Goal: Information Seeking & Learning: Find specific fact

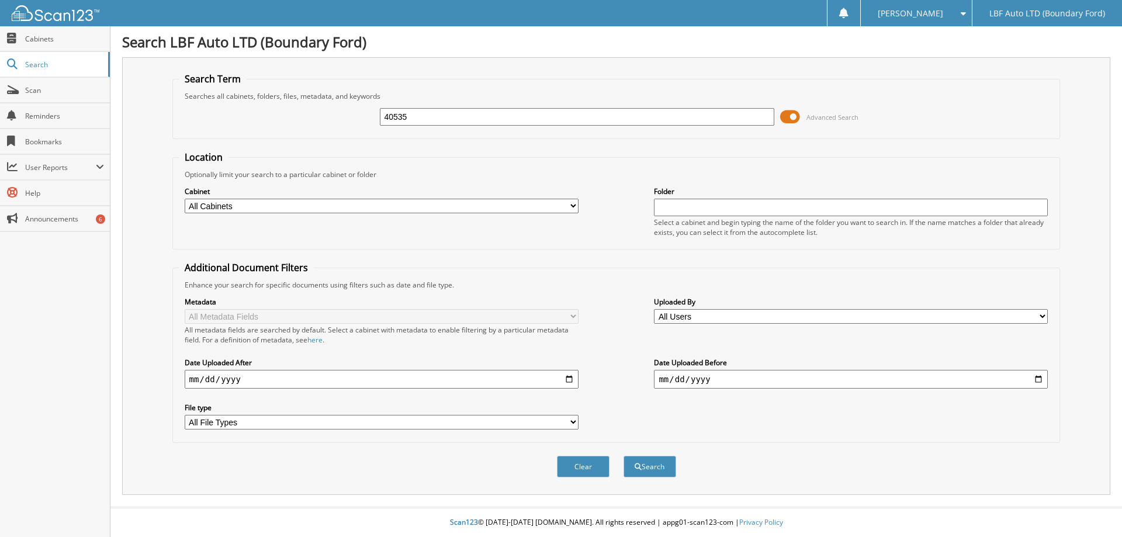
type input "40535"
click at [623, 456] on button "Search" at bounding box center [649, 467] width 53 height 22
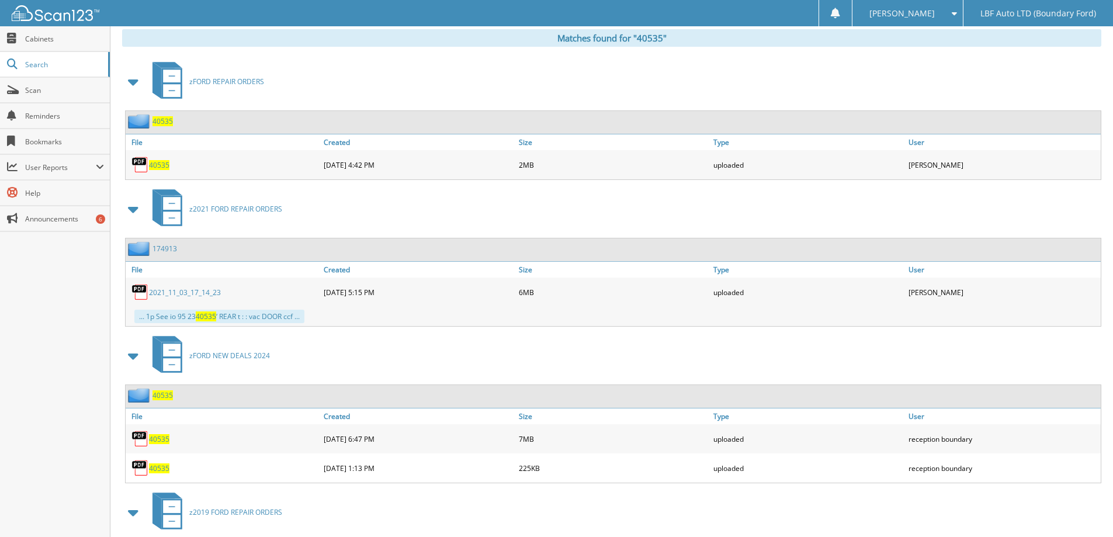
scroll to position [584, 0]
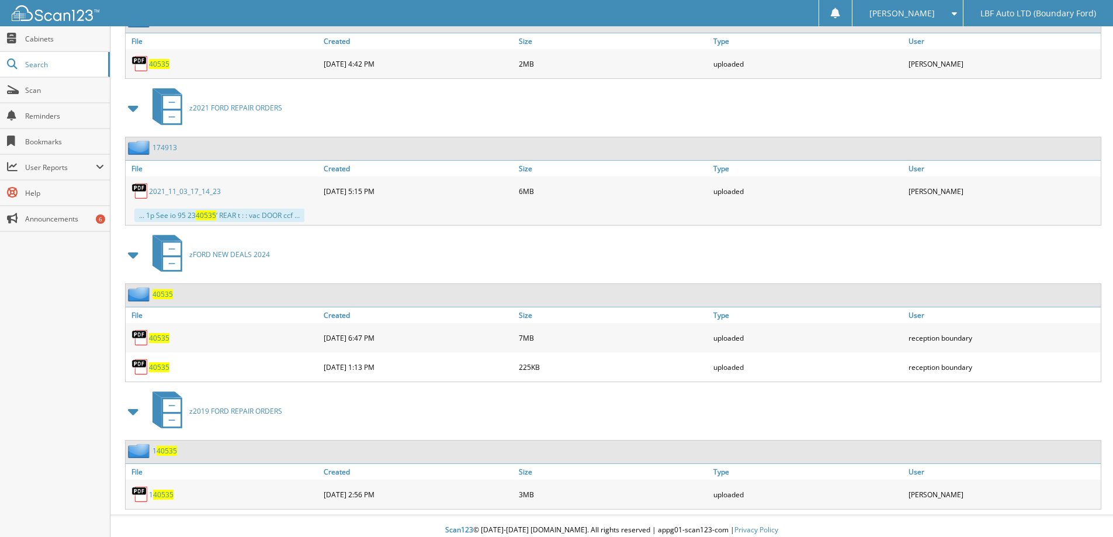
click at [157, 339] on span "40535" at bounding box center [159, 338] width 20 height 10
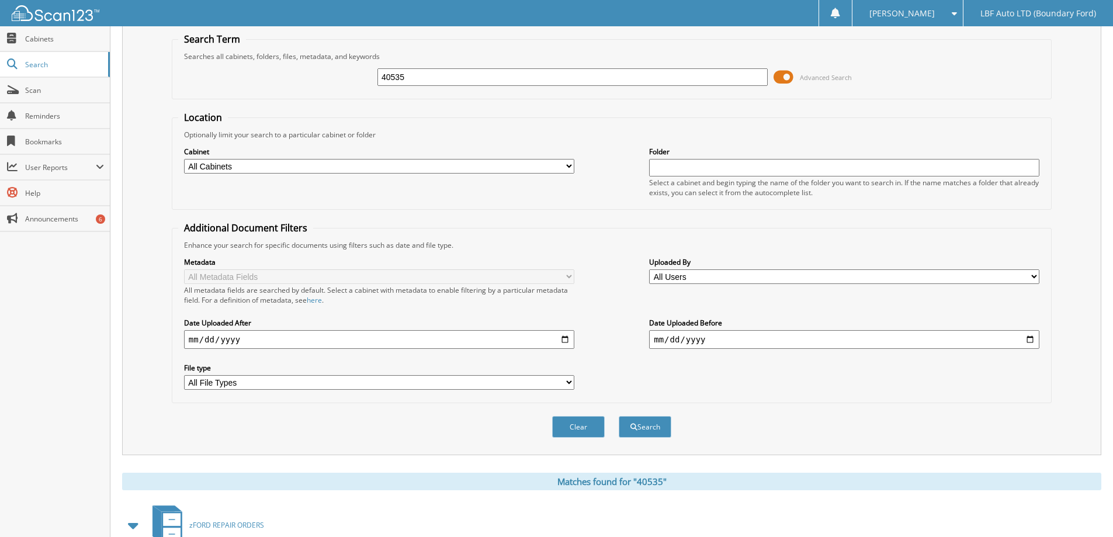
scroll to position [0, 0]
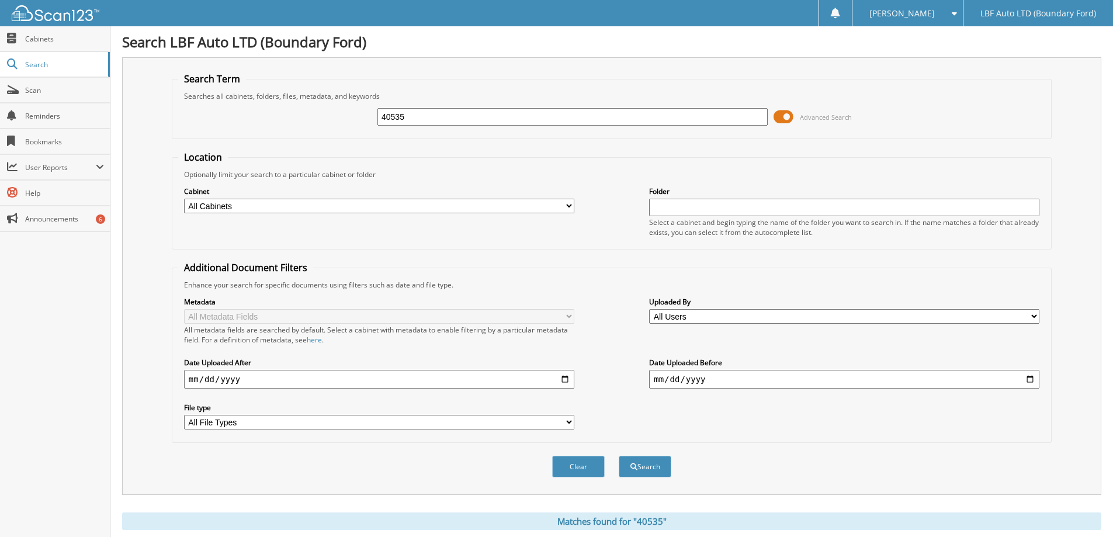
drag, startPoint x: 470, startPoint y: 117, endPoint x: 299, endPoint y: 112, distance: 170.7
click at [300, 112] on div "40535 Advanced Search" at bounding box center [611, 117] width 867 height 32
type input "39398"
click at [619, 456] on button "Search" at bounding box center [645, 467] width 53 height 22
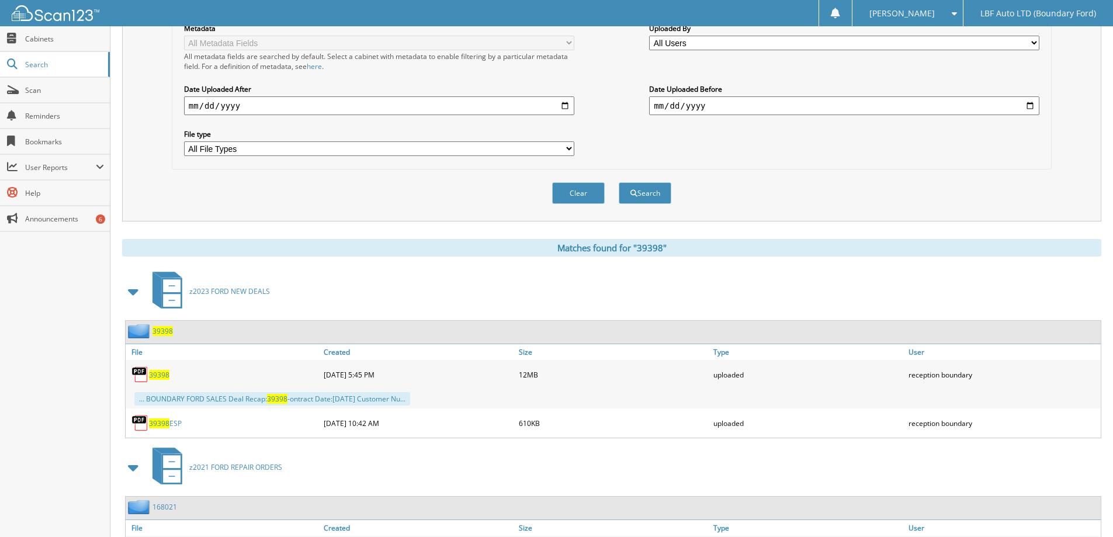
scroll to position [351, 0]
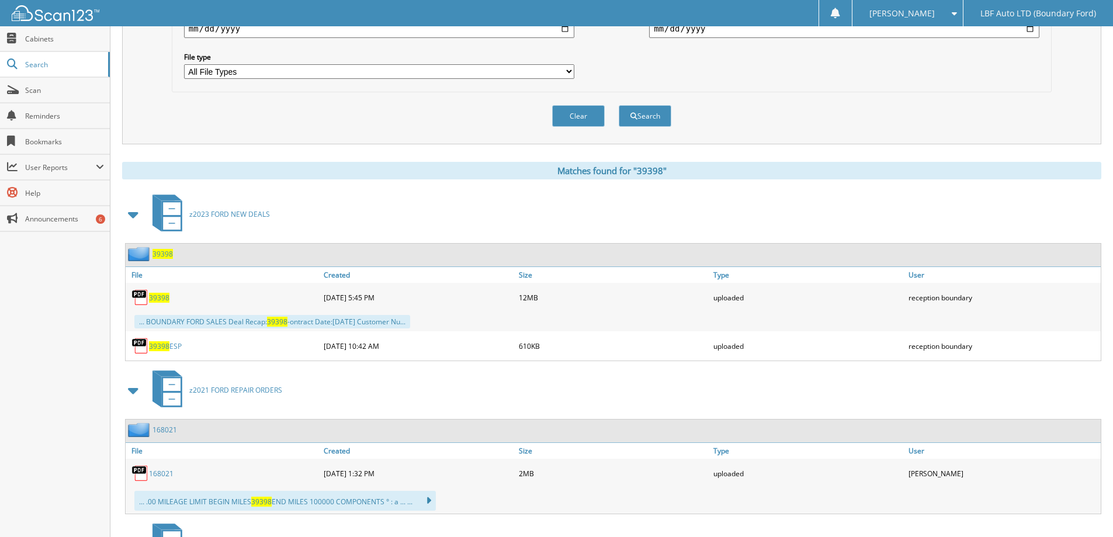
drag, startPoint x: 163, startPoint y: 299, endPoint x: 178, endPoint y: 298, distance: 15.2
click at [163, 299] on span "39398" at bounding box center [159, 298] width 20 height 10
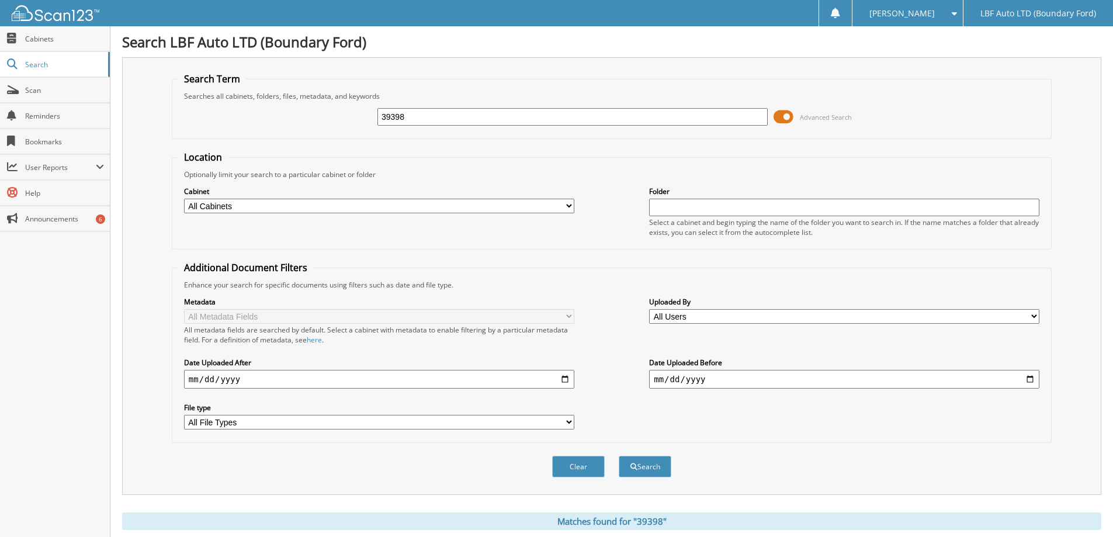
drag, startPoint x: 388, startPoint y: 116, endPoint x: 138, endPoint y: 96, distance: 250.3
click at [137, 96] on div "Search Term Searches all cabinets, folders, files, metadata, and keywords 39398…" at bounding box center [611, 276] width 979 height 438
type input "39461"
click at [619, 456] on button "Search" at bounding box center [645, 467] width 53 height 22
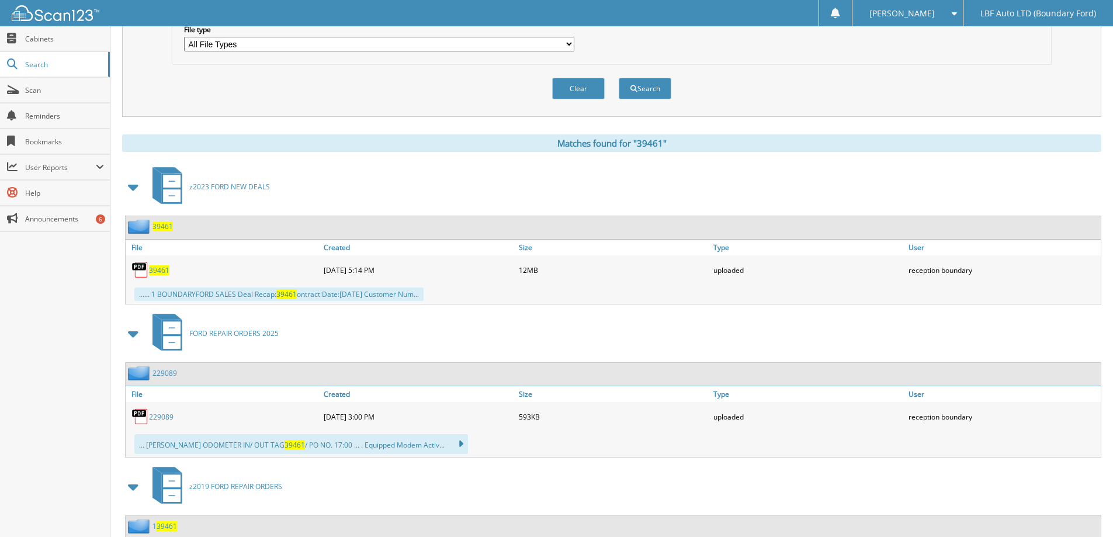
scroll to position [409, 0]
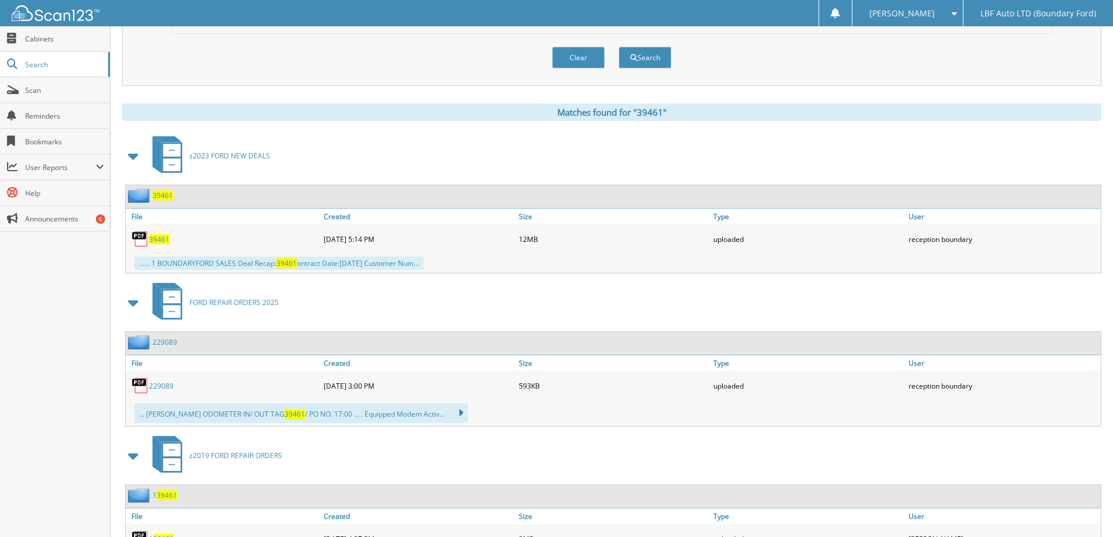
click at [164, 235] on span "39461" at bounding box center [159, 239] width 20 height 10
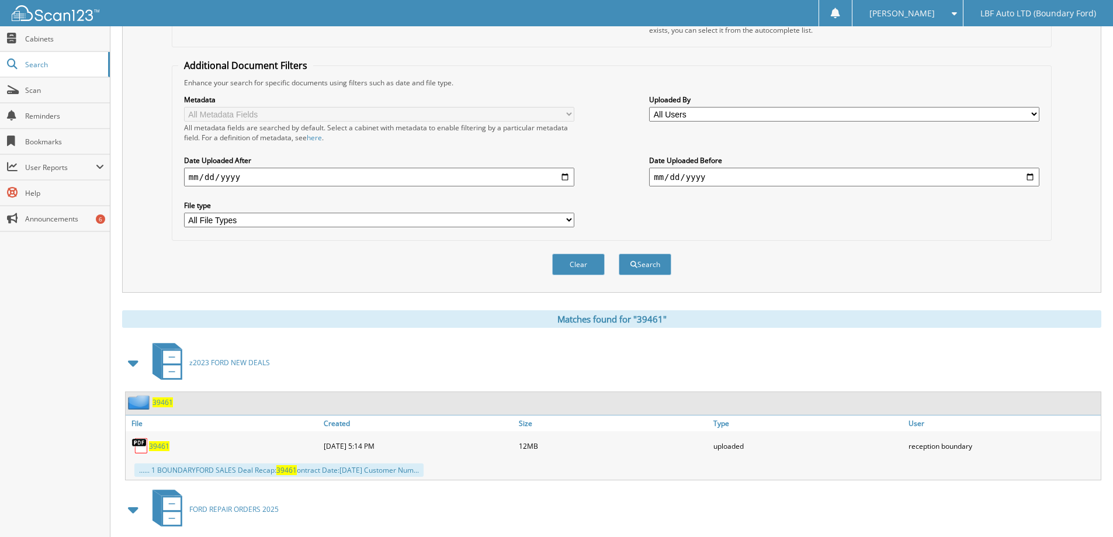
scroll to position [0, 0]
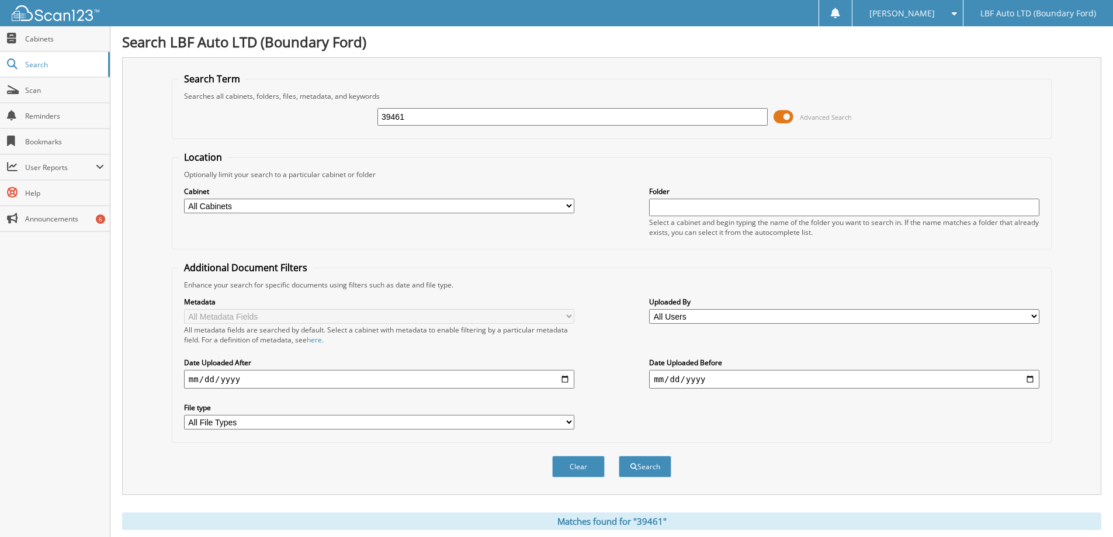
drag, startPoint x: 423, startPoint y: 115, endPoint x: 287, endPoint y: 86, distance: 139.2
click at [288, 86] on fieldset "Search Term Searches all cabinets, folders, files, metadata, and keywords 39461…" at bounding box center [612, 105] width 880 height 67
type input "36801"
click at [619, 456] on button "Search" at bounding box center [645, 467] width 53 height 22
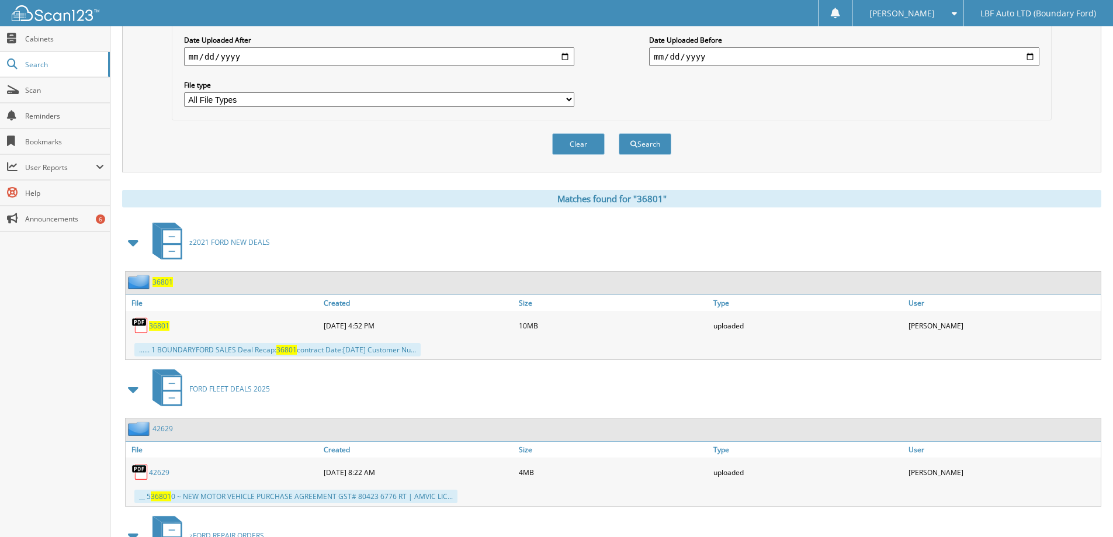
scroll to position [292, 0]
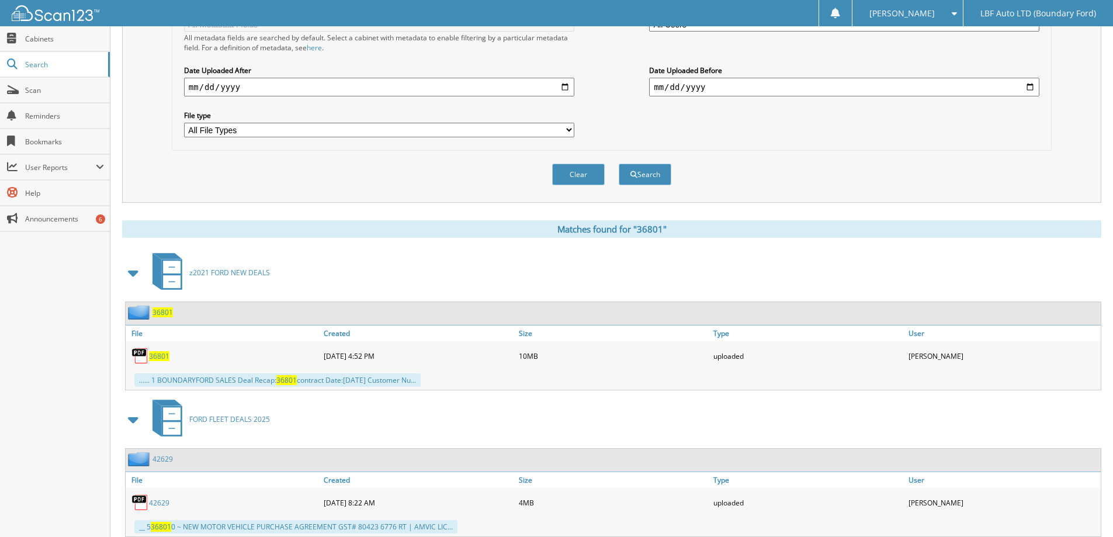
drag, startPoint x: 165, startPoint y: 358, endPoint x: 144, endPoint y: 358, distance: 21.0
click at [164, 358] on span "36801" at bounding box center [159, 356] width 20 height 10
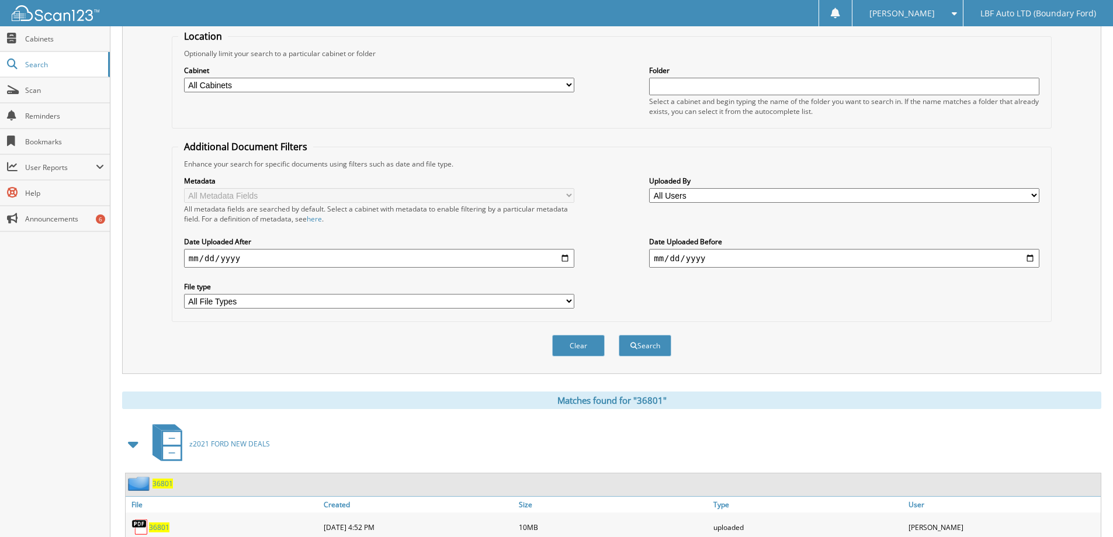
scroll to position [0, 0]
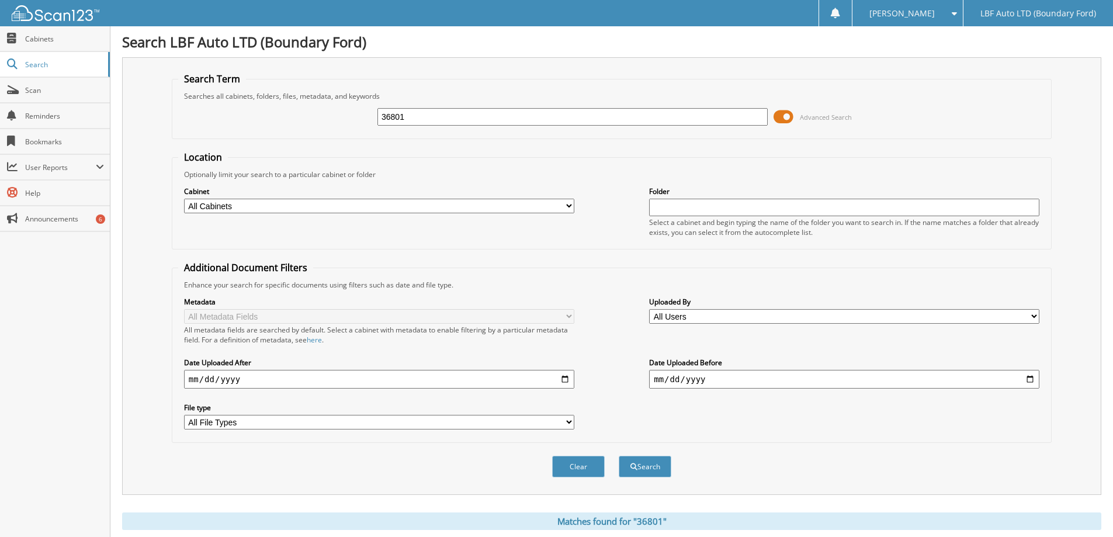
drag, startPoint x: 436, startPoint y: 117, endPoint x: 323, endPoint y: 107, distance: 114.4
click at [300, 91] on fieldset "Search Term Searches all cabinets, folders, files, metadata, and keywords 36801…" at bounding box center [612, 105] width 880 height 67
type input "36792"
click at [619, 456] on button "Search" at bounding box center [645, 467] width 53 height 22
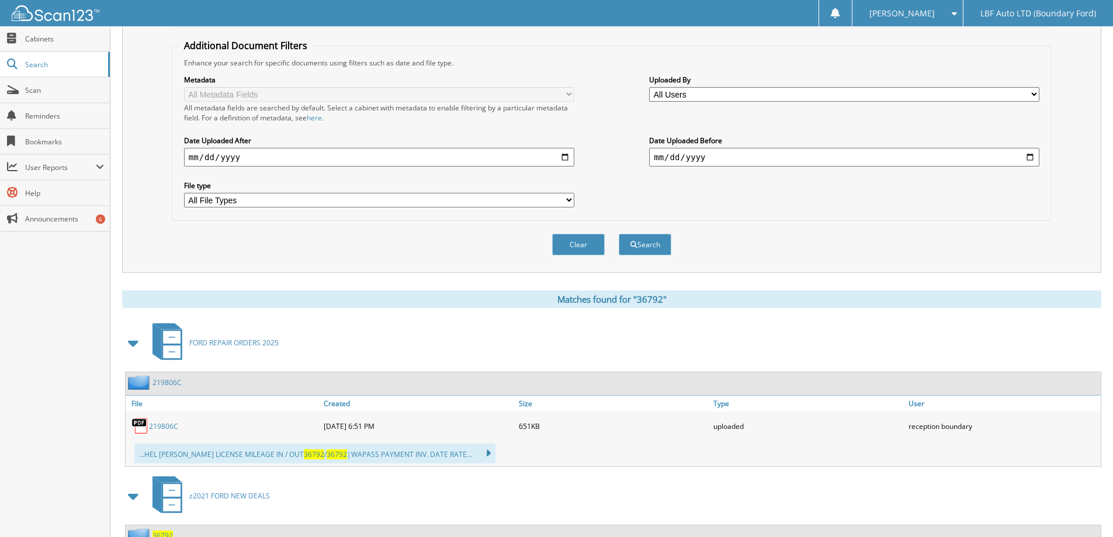
scroll to position [467, 0]
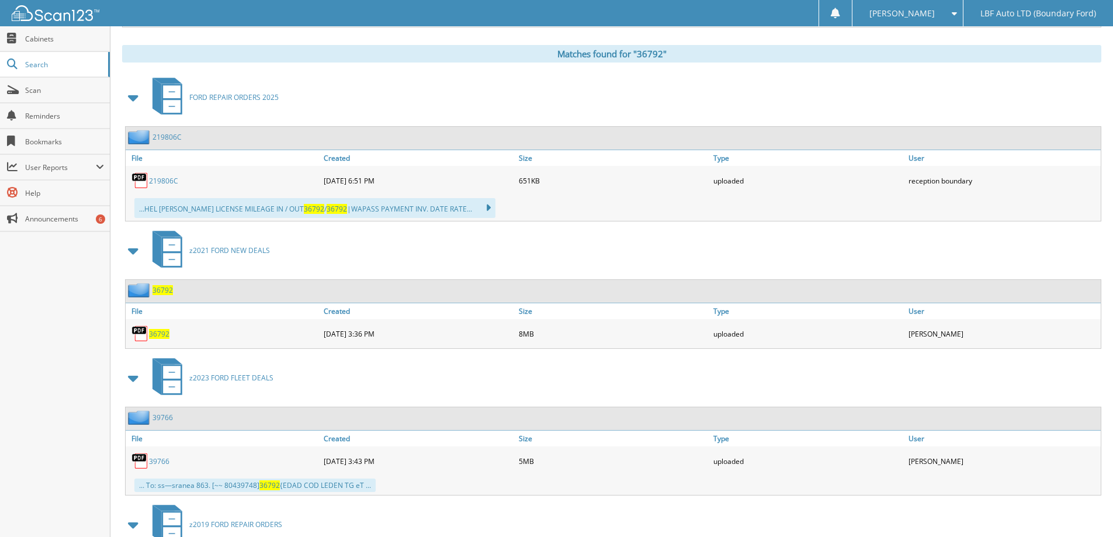
click at [160, 332] on span "36792" at bounding box center [159, 334] width 20 height 10
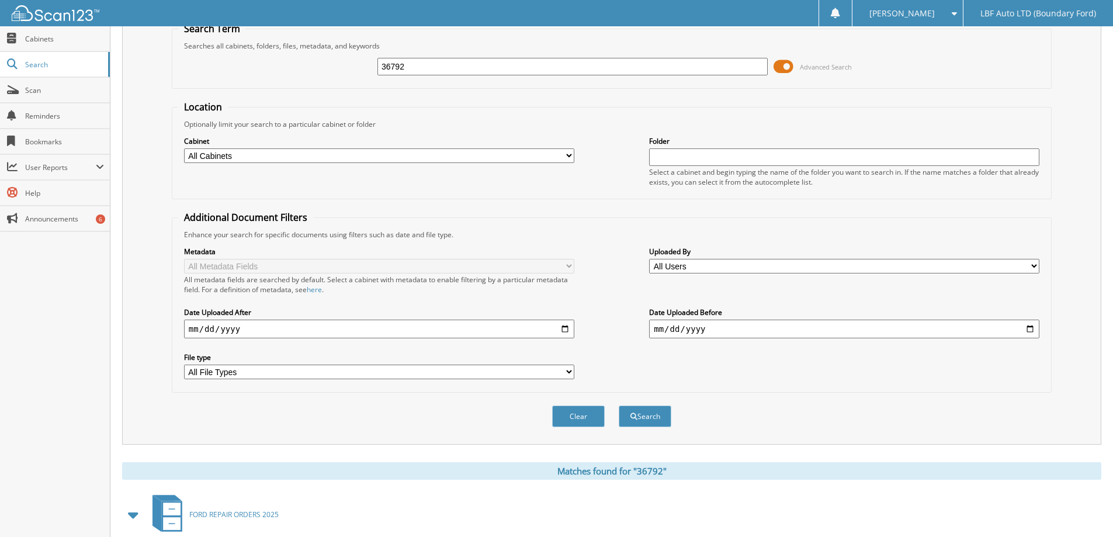
scroll to position [0, 0]
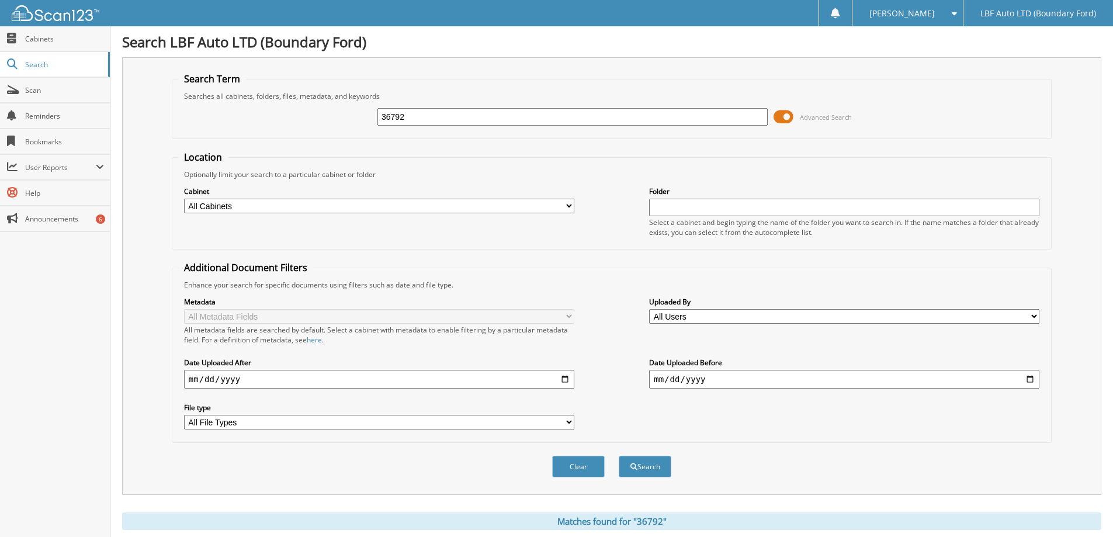
drag, startPoint x: 423, startPoint y: 115, endPoint x: 67, endPoint y: 4, distance: 373.3
type input "36794"
click at [619, 456] on button "Search" at bounding box center [645, 467] width 53 height 22
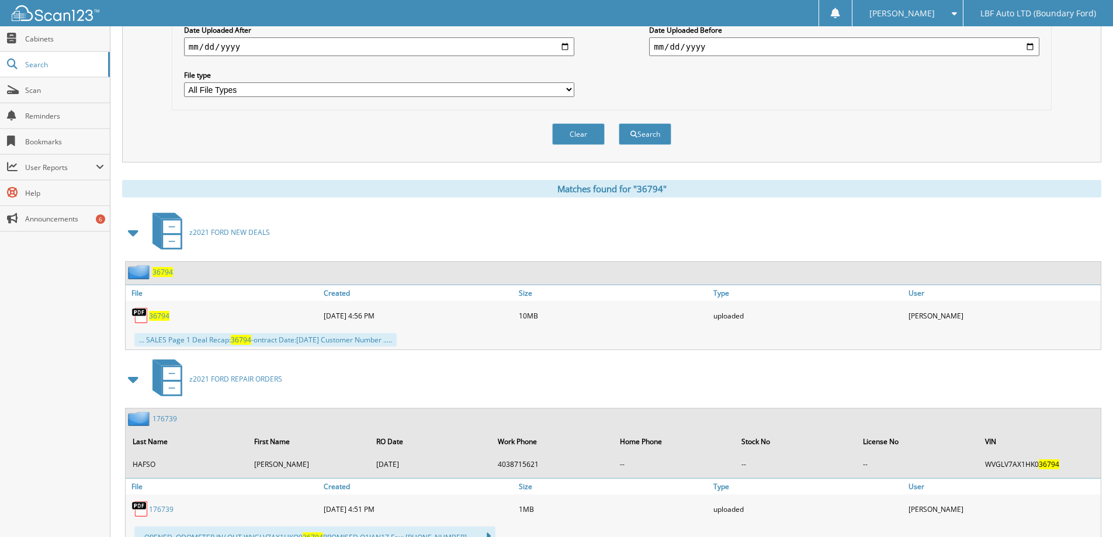
scroll to position [351, 0]
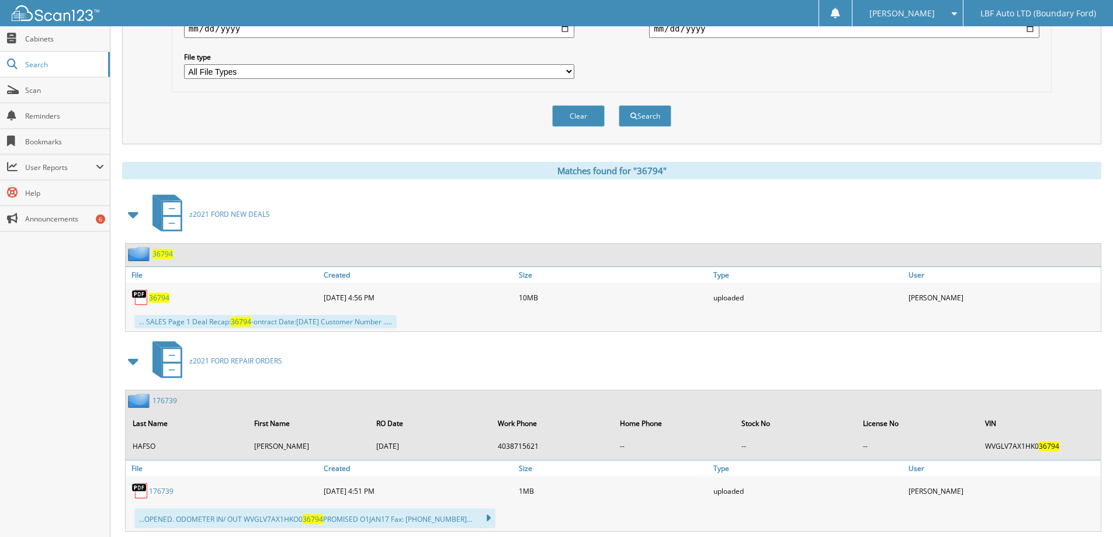
click at [166, 296] on span "36794" at bounding box center [159, 298] width 20 height 10
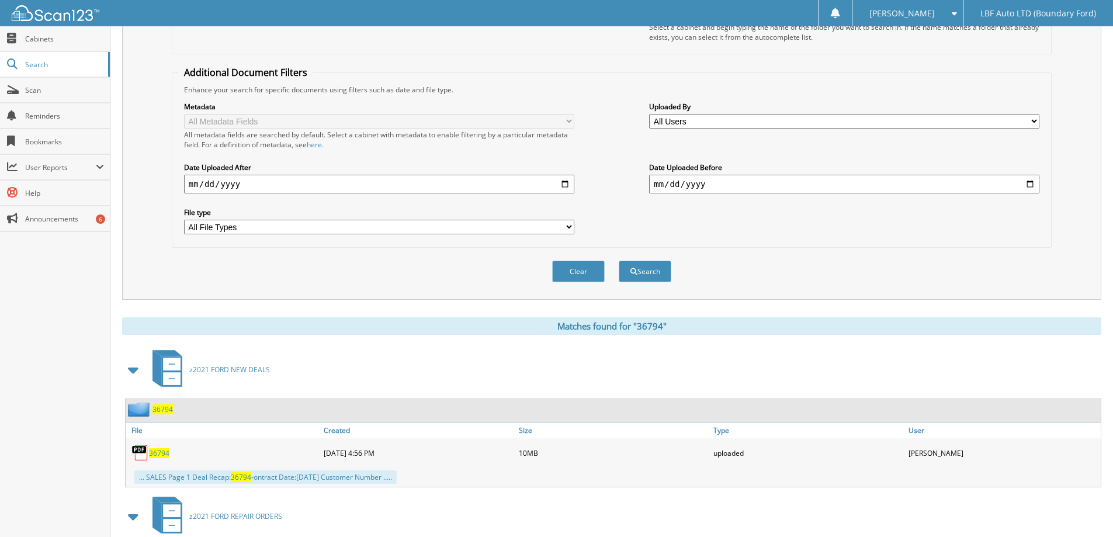
scroll to position [0, 0]
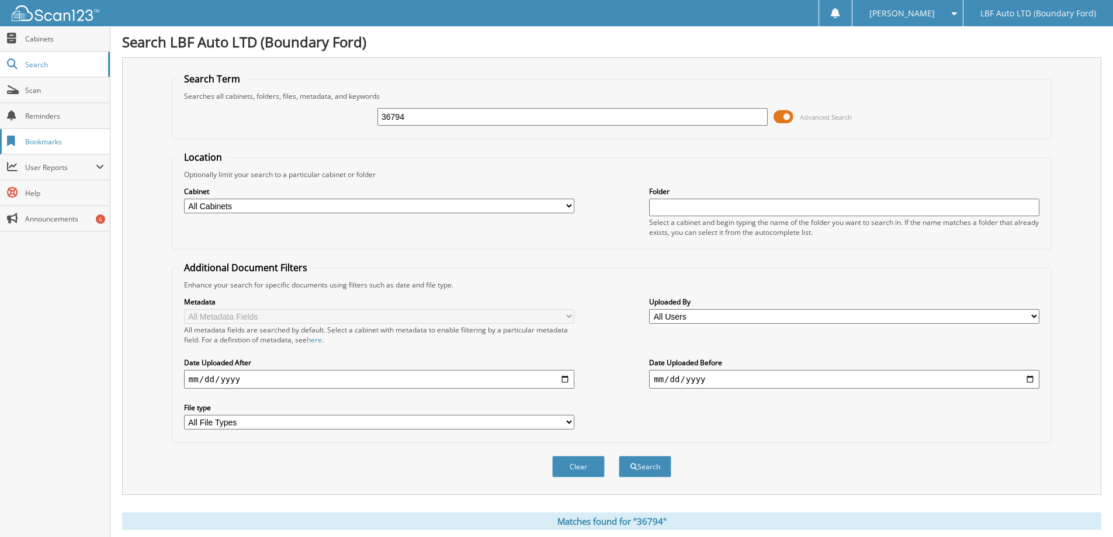
drag, startPoint x: 400, startPoint y: 114, endPoint x: 73, endPoint y: 130, distance: 327.0
click at [203, 126] on div "36794 Advanced Search" at bounding box center [611, 117] width 867 height 32
type input "38999"
click at [619, 456] on button "Search" at bounding box center [645, 467] width 53 height 22
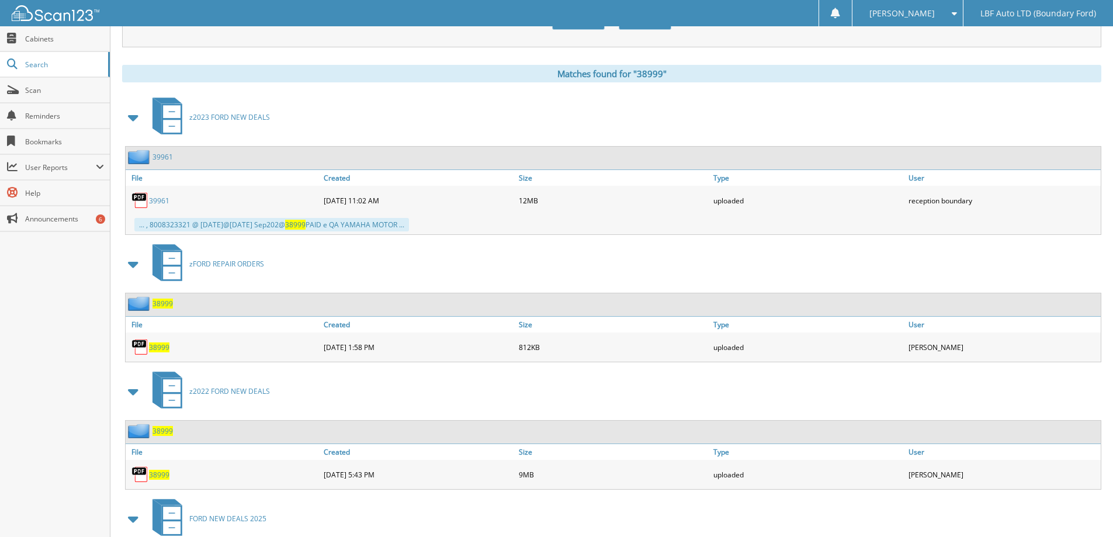
scroll to position [467, 0]
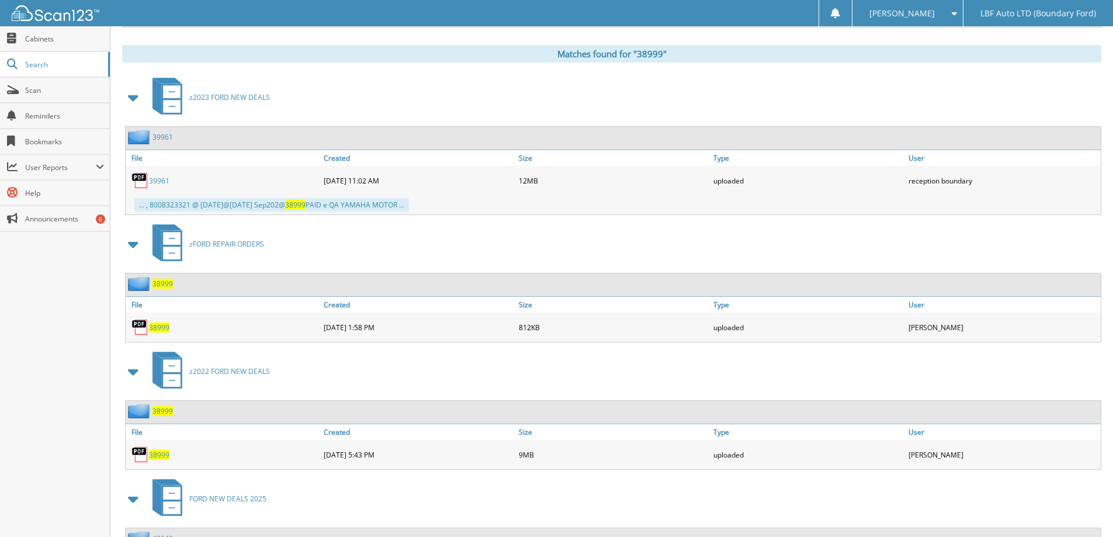
click at [165, 452] on span "38999" at bounding box center [159, 455] width 20 height 10
